Goal: Task Accomplishment & Management: Use online tool/utility

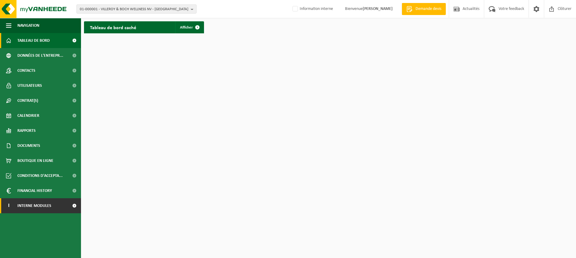
click at [74, 205] on span at bounding box center [75, 205] width 14 height 15
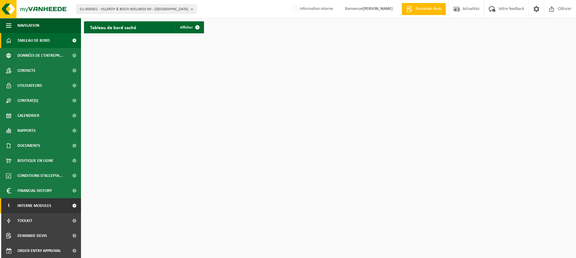
scroll to position [0, 0]
click at [71, 251] on span at bounding box center [75, 250] width 14 height 15
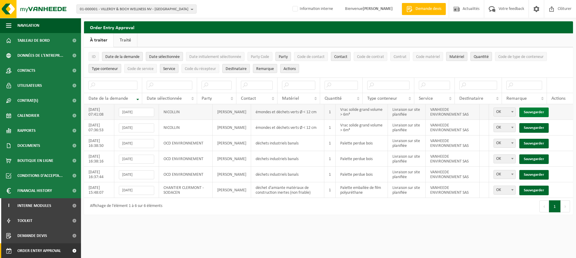
click at [535, 110] on link "Sauvegarder" at bounding box center [533, 112] width 29 height 10
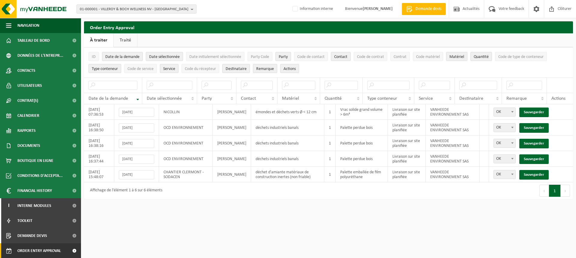
click at [535, 110] on link "Sauvegarder" at bounding box center [533, 112] width 29 height 10
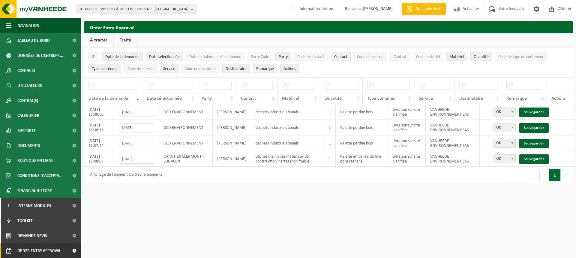
click at [535, 110] on link "Sauvegarder" at bounding box center [533, 112] width 29 height 10
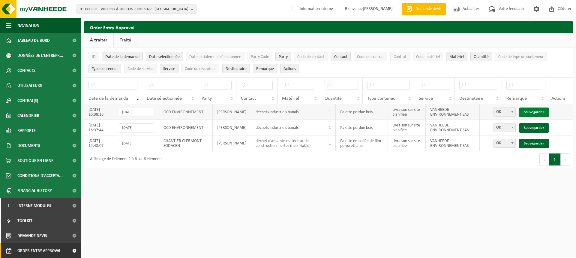
click at [535, 110] on link "Sauvegarder" at bounding box center [533, 112] width 29 height 10
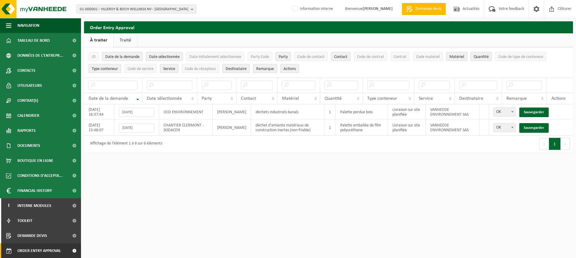
click at [535, 110] on link "Sauvegarder" at bounding box center [533, 112] width 29 height 10
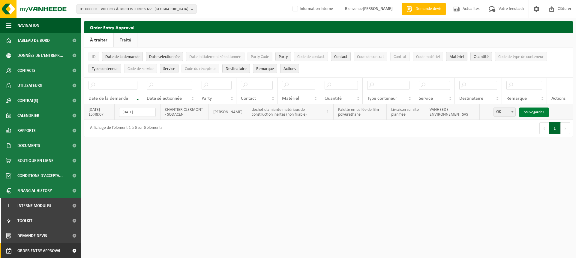
click at [537, 110] on link "Sauvegarder" at bounding box center [533, 112] width 29 height 10
